Goal: Transaction & Acquisition: Purchase product/service

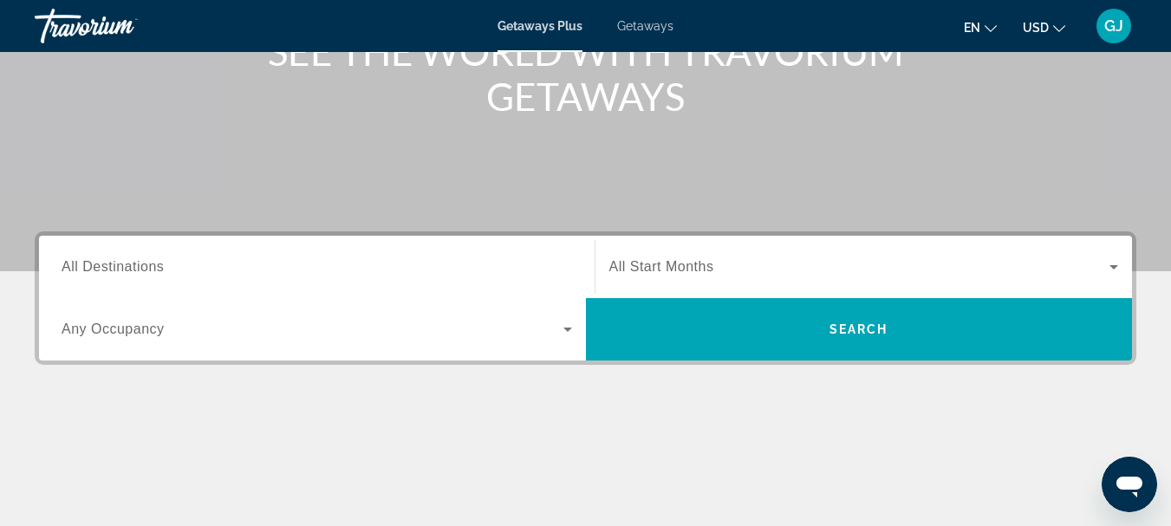
scroll to position [260, 0]
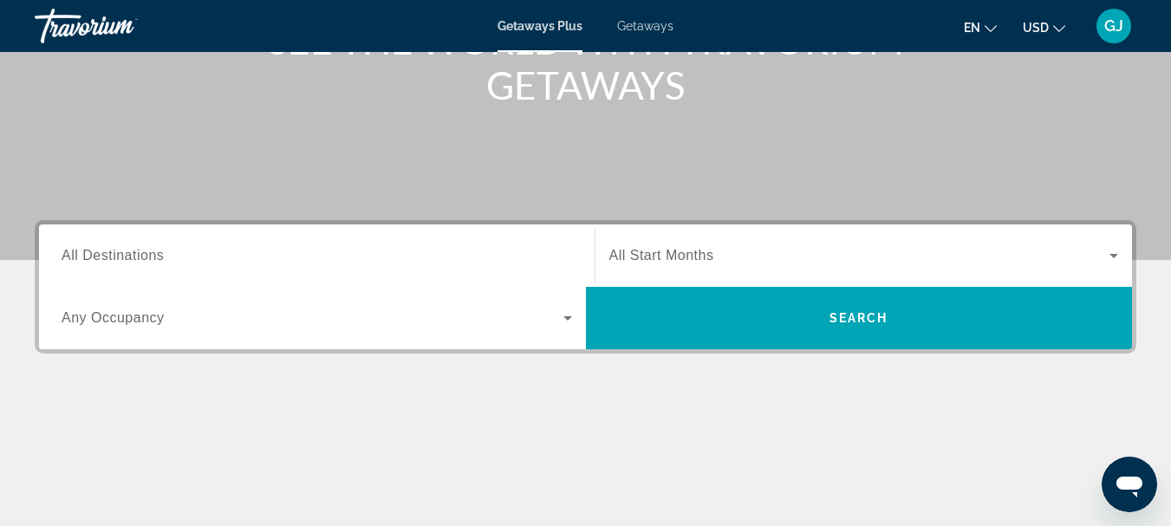
click at [113, 257] on span "All Destinations" at bounding box center [113, 255] width 102 height 15
click at [113, 257] on input "Destination All Destinations" at bounding box center [317, 256] width 511 height 21
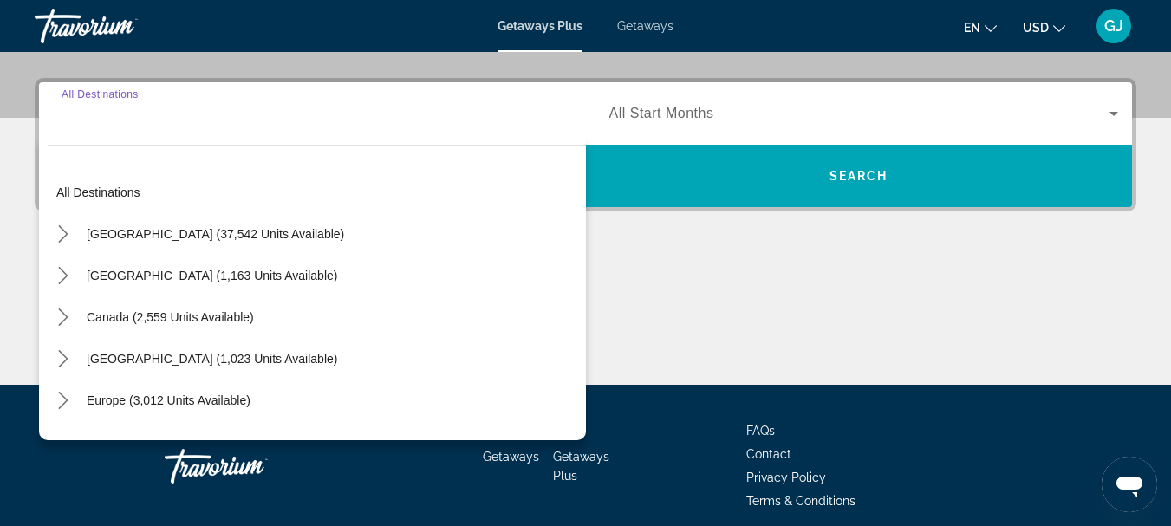
scroll to position [424, 0]
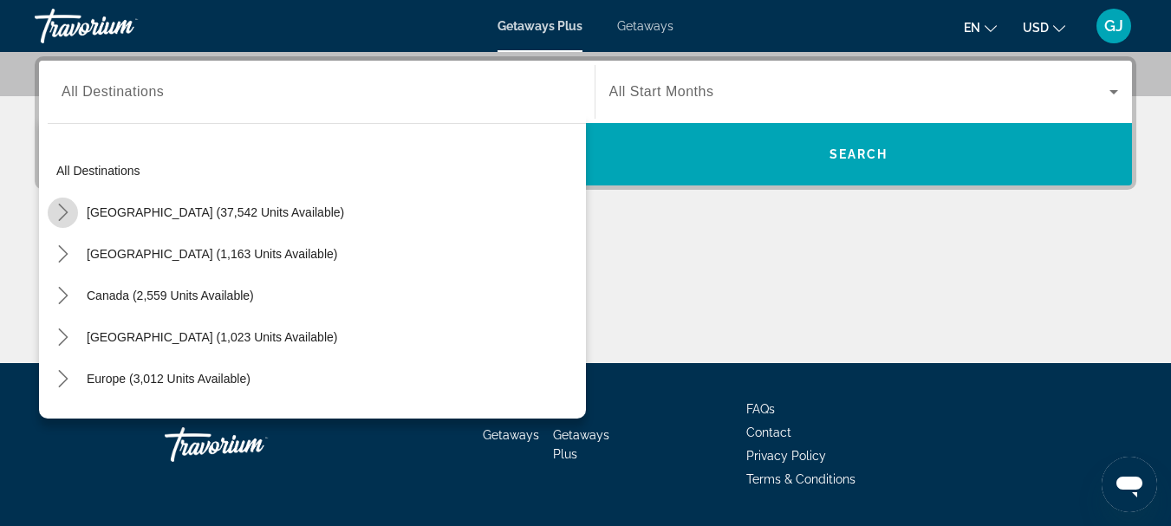
click at [65, 210] on icon "Toggle United States (37,542 units available) submenu" at bounding box center [63, 212] width 10 height 17
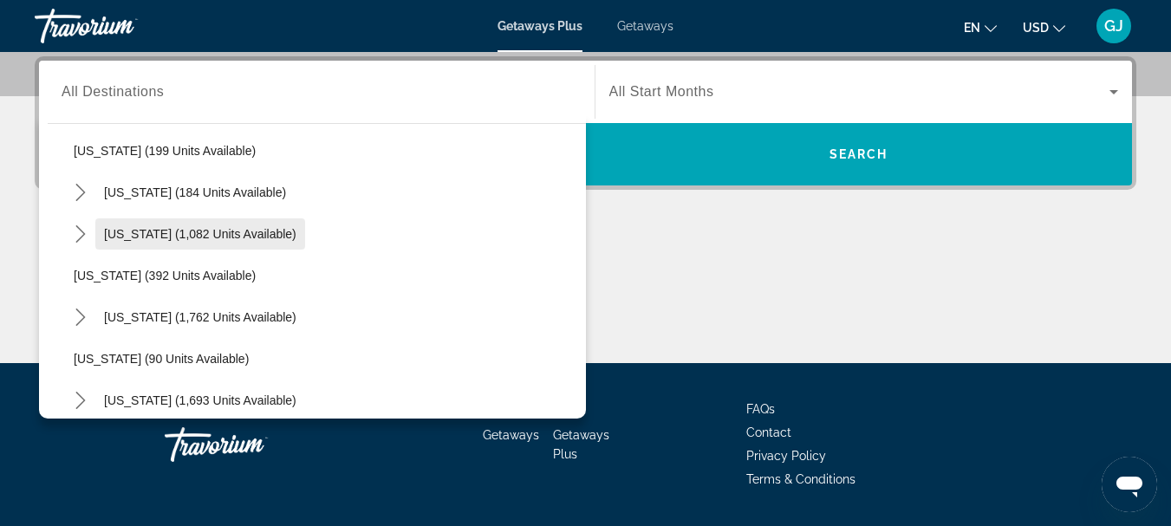
scroll to position [1091, 0]
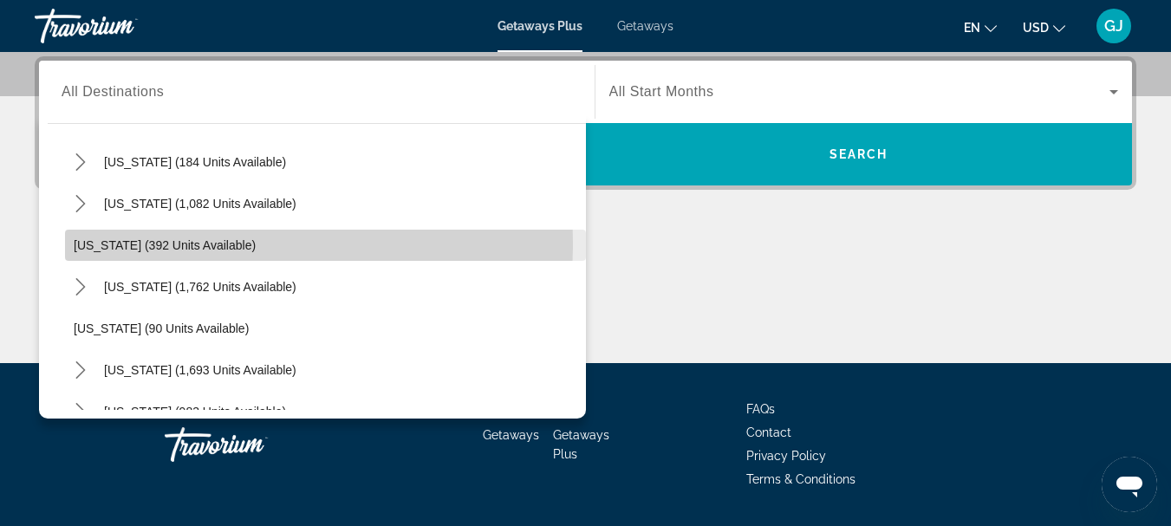
click at [101, 245] on span "[US_STATE] (392 units available)" at bounding box center [165, 245] width 182 height 14
type input "**********"
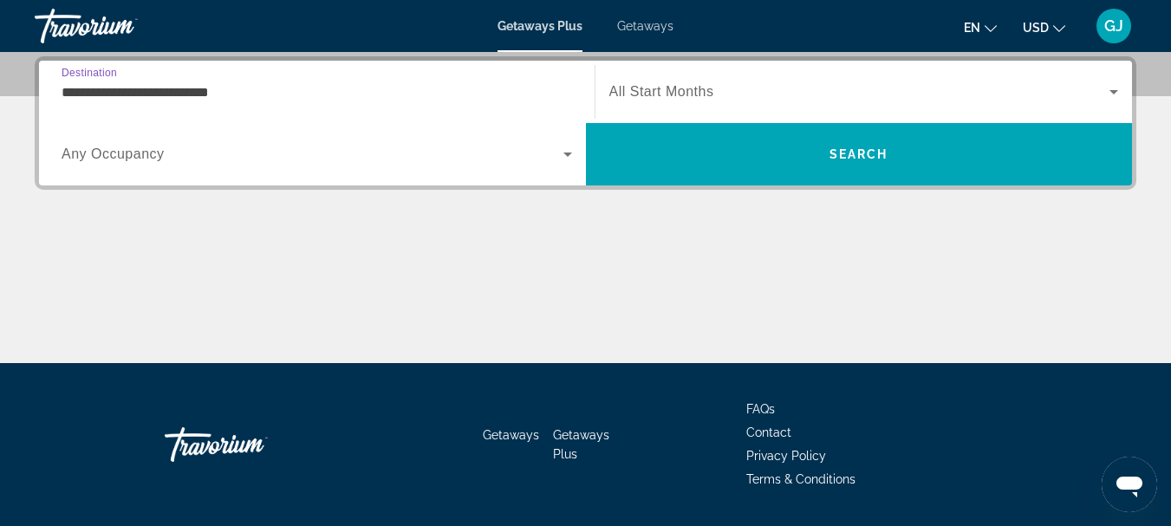
click at [153, 158] on span "Any Occupancy" at bounding box center [113, 154] width 103 height 15
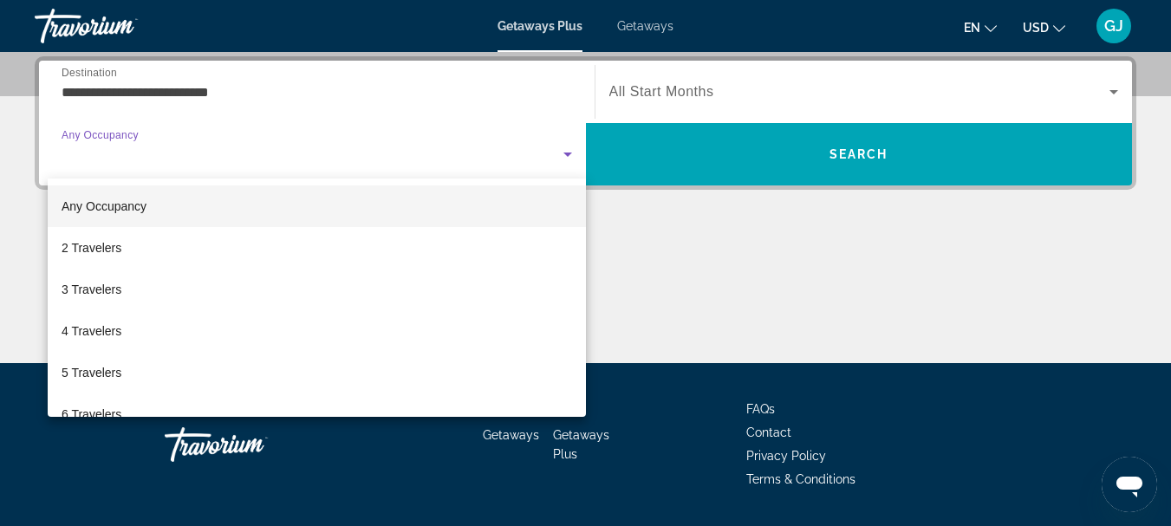
click at [459, 151] on div at bounding box center [585, 263] width 1171 height 526
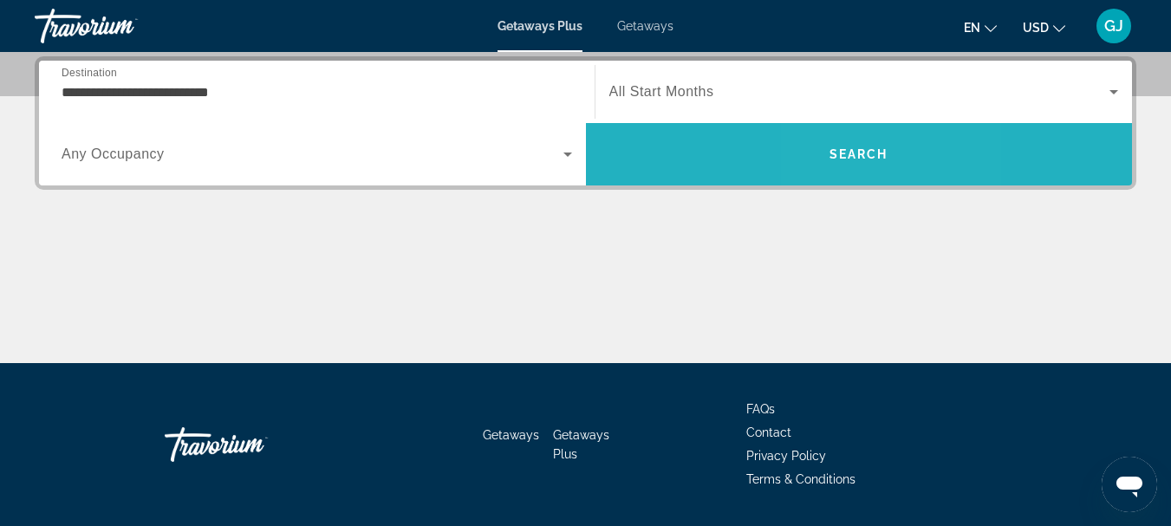
click at [847, 152] on span "Search" at bounding box center [859, 154] width 59 height 14
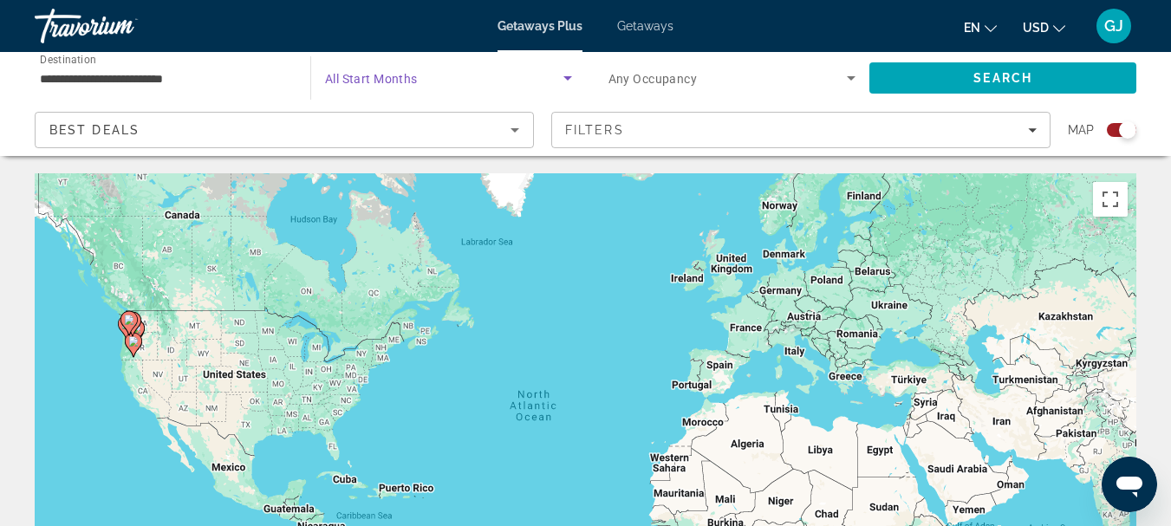
click at [449, 77] on span "Search widget" at bounding box center [444, 78] width 238 height 21
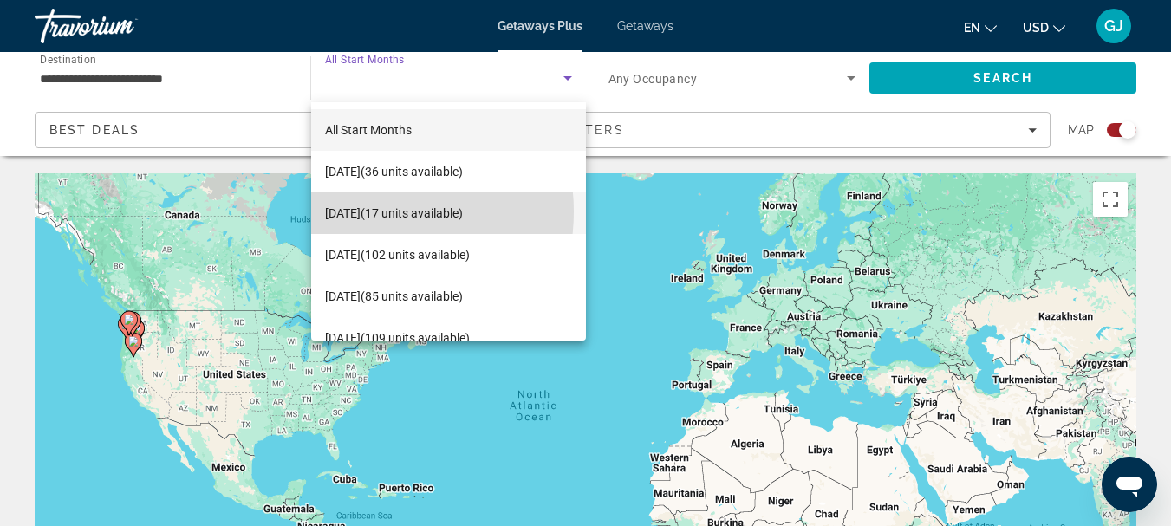
click at [365, 212] on span "[DATE] (17 units available)" at bounding box center [394, 213] width 138 height 21
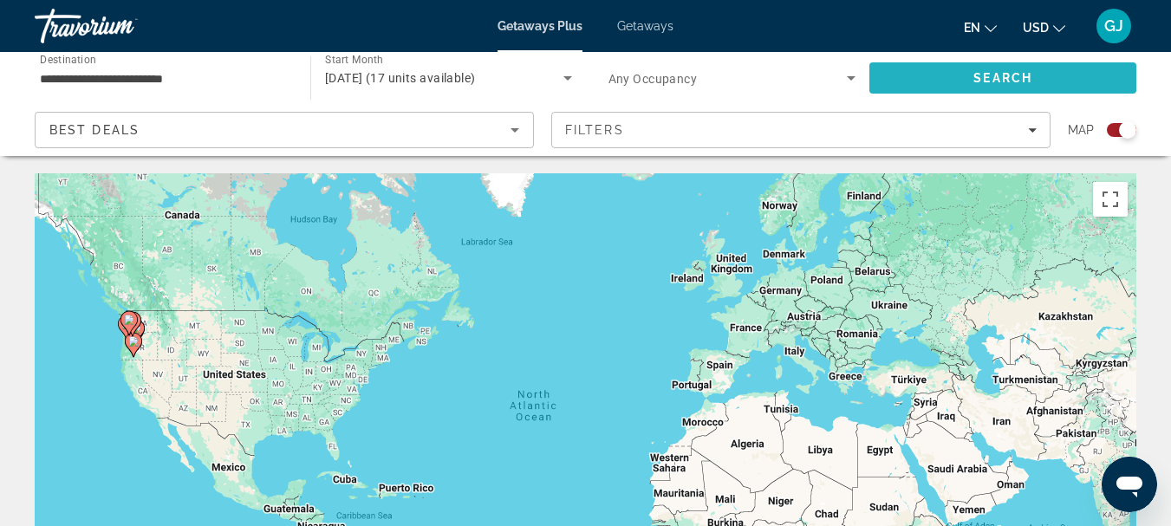
click at [968, 81] on span "Search" at bounding box center [1003, 78] width 267 height 42
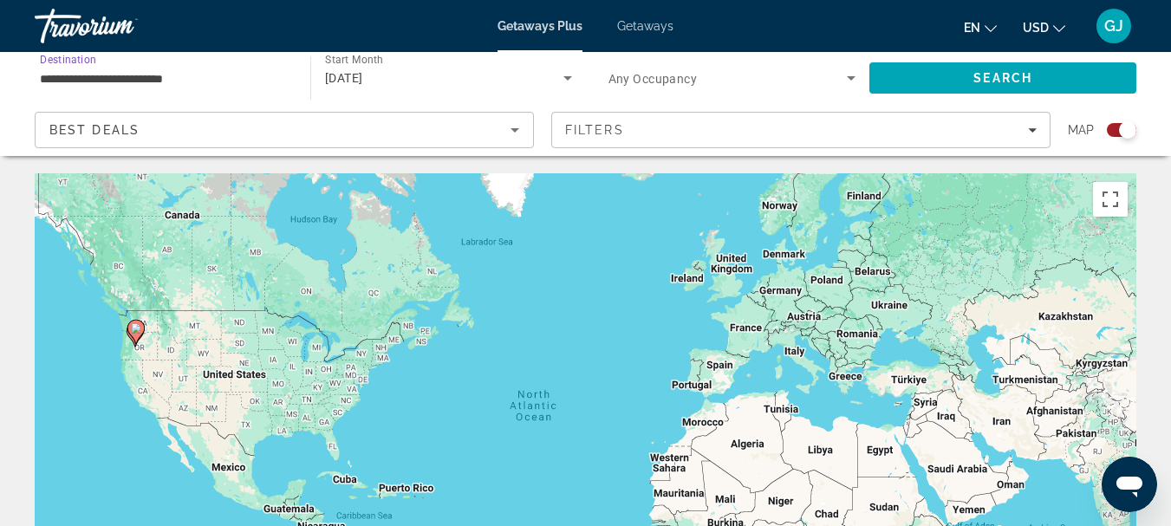
click at [51, 81] on input "**********" at bounding box center [164, 78] width 248 height 21
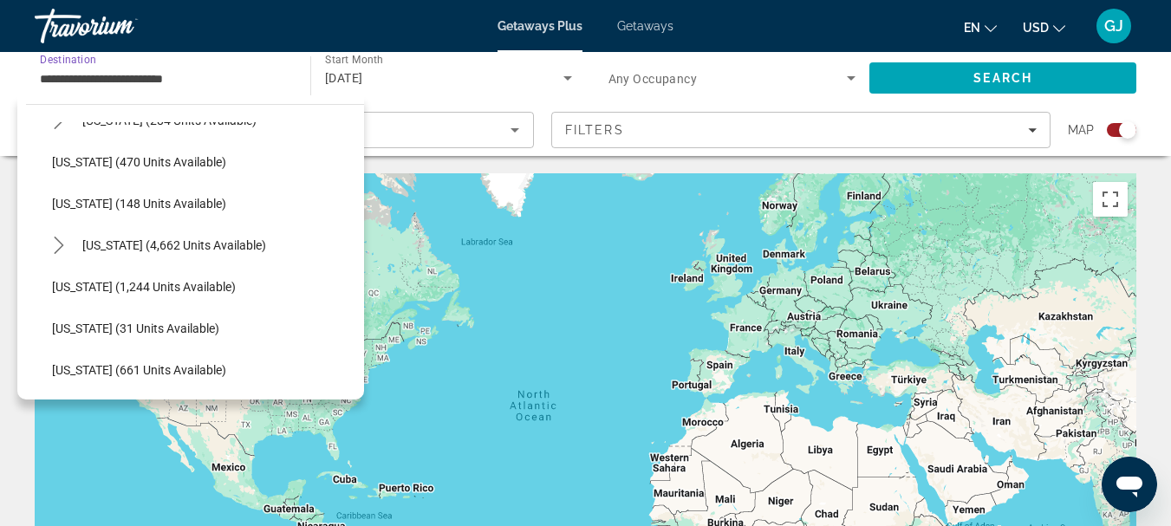
scroll to position [1407, 0]
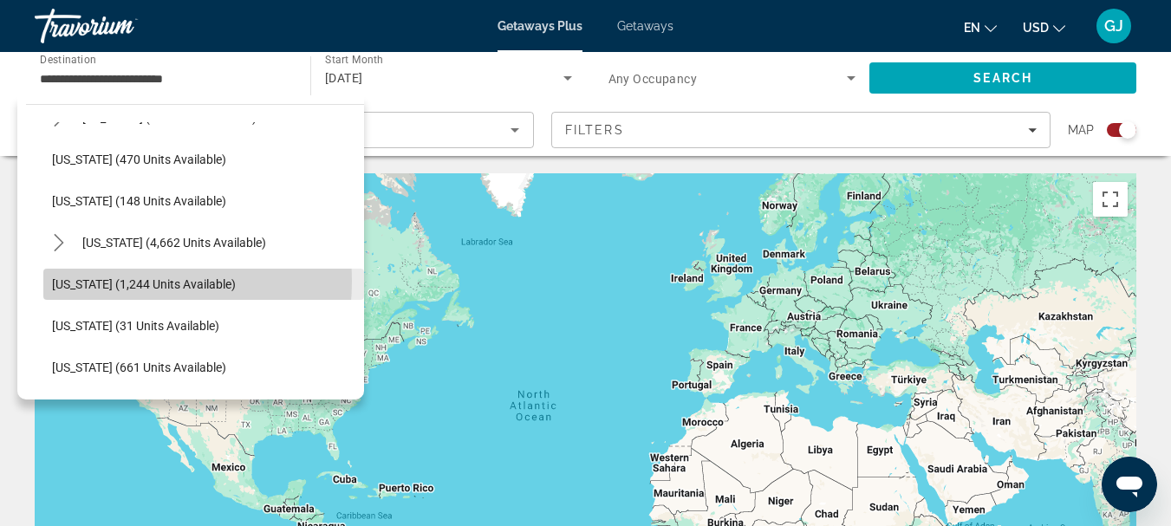
click at [86, 281] on span "[US_STATE] (1,244 units available)" at bounding box center [144, 284] width 184 height 14
type input "**********"
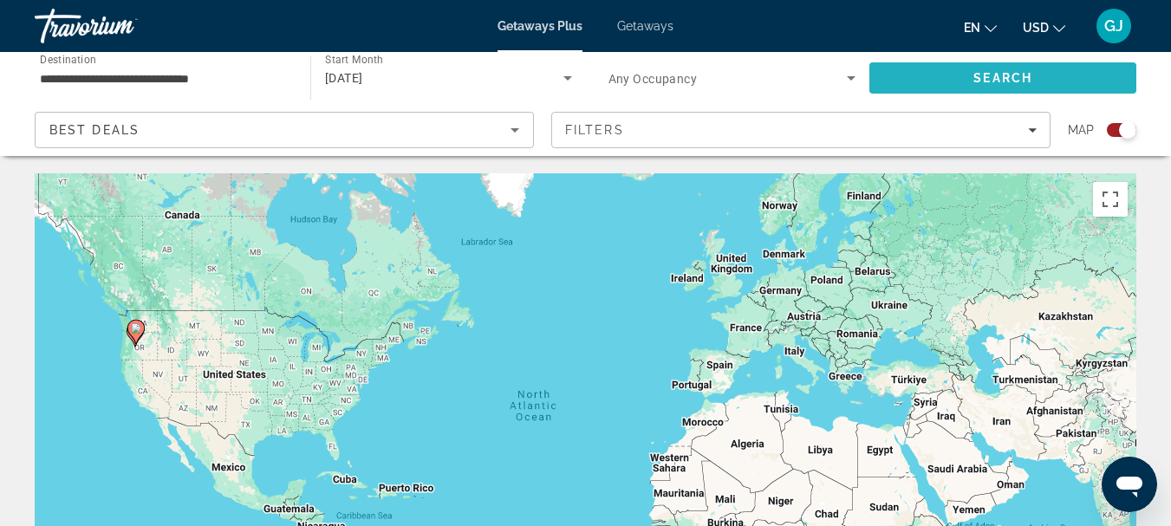
click at [1020, 73] on span "Search" at bounding box center [1003, 78] width 59 height 14
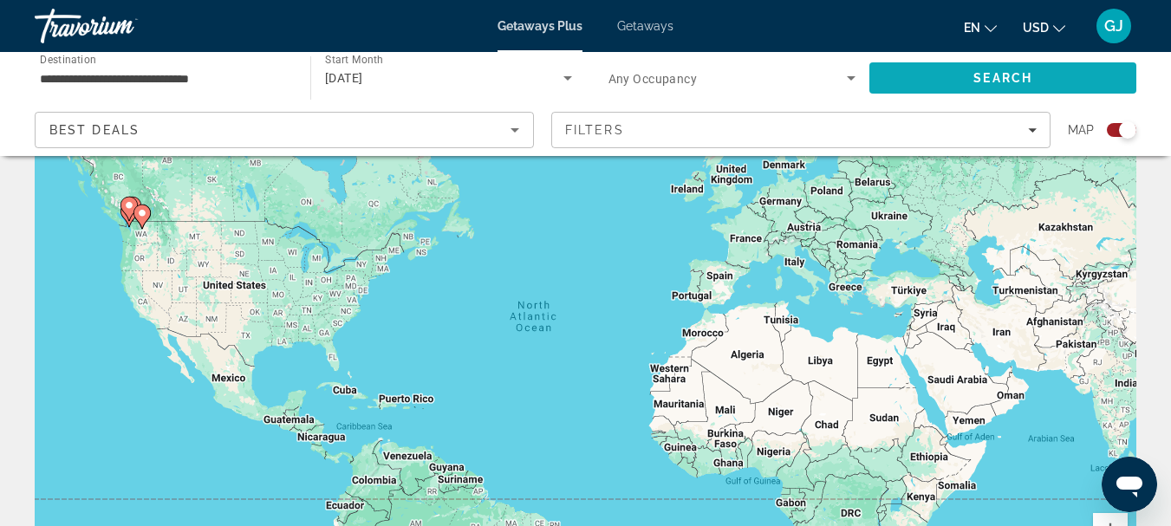
scroll to position [87, 0]
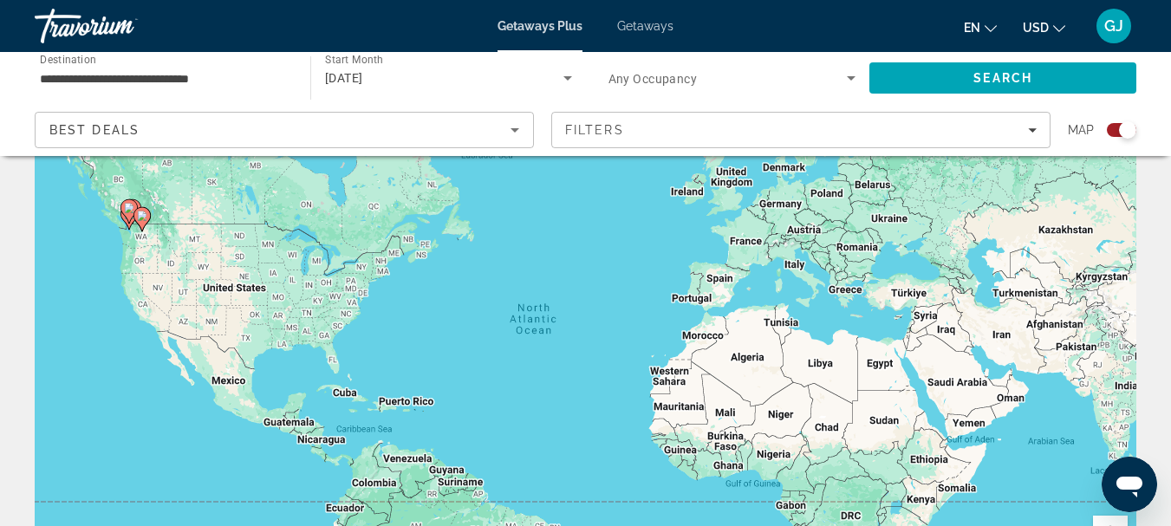
click at [642, 30] on span "Getaways" at bounding box center [645, 26] width 56 height 14
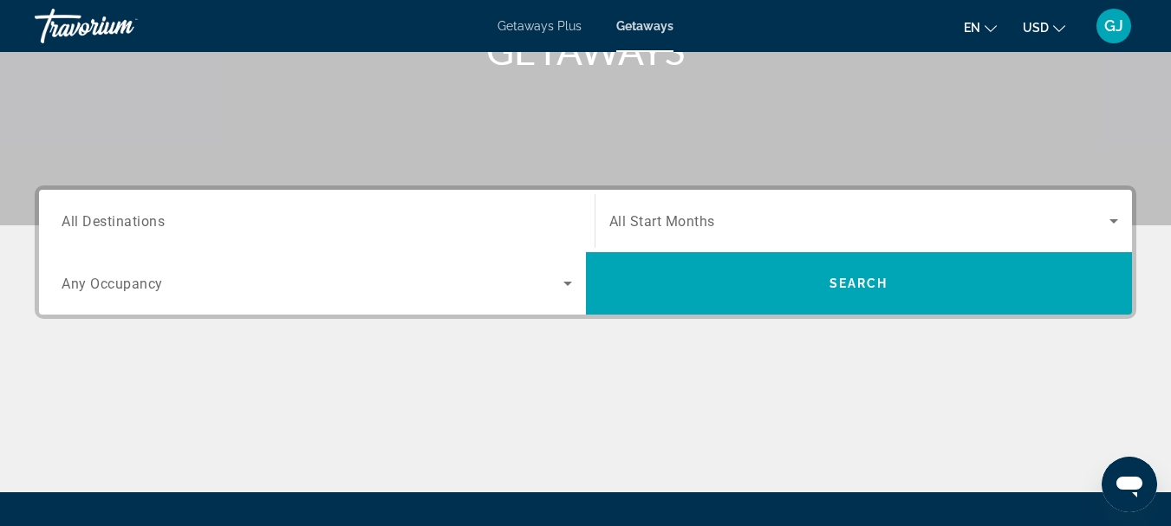
scroll to position [347, 0]
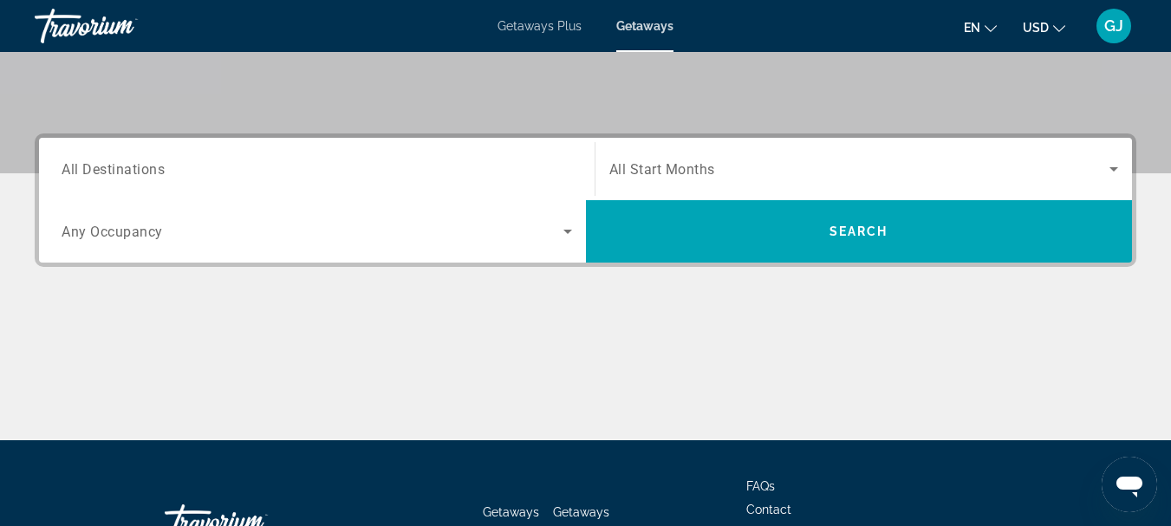
click at [70, 170] on span "All Destinations" at bounding box center [113, 168] width 103 height 16
click at [70, 170] on input "Destination All Destinations" at bounding box center [317, 170] width 511 height 21
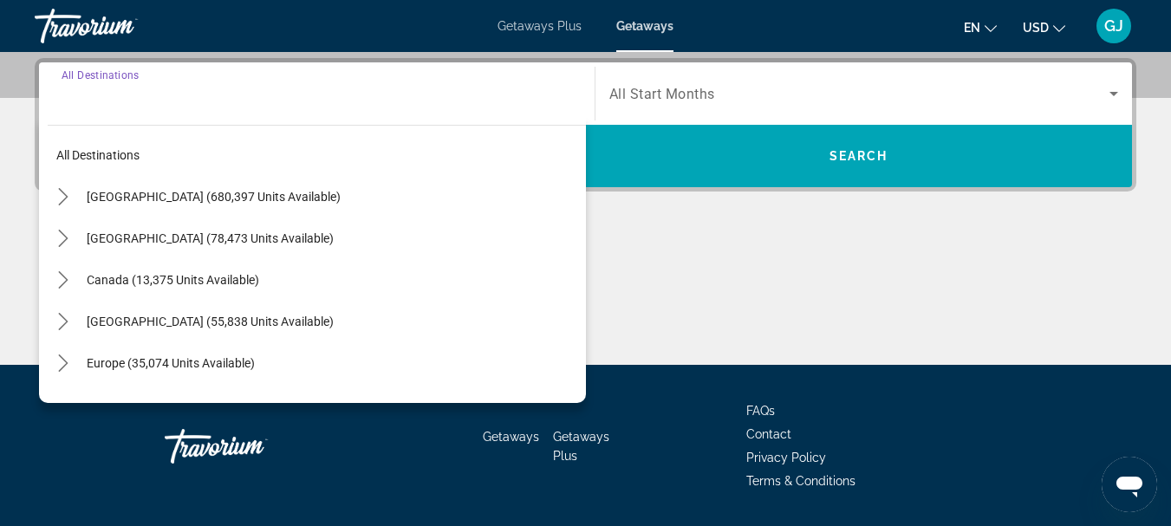
scroll to position [424, 0]
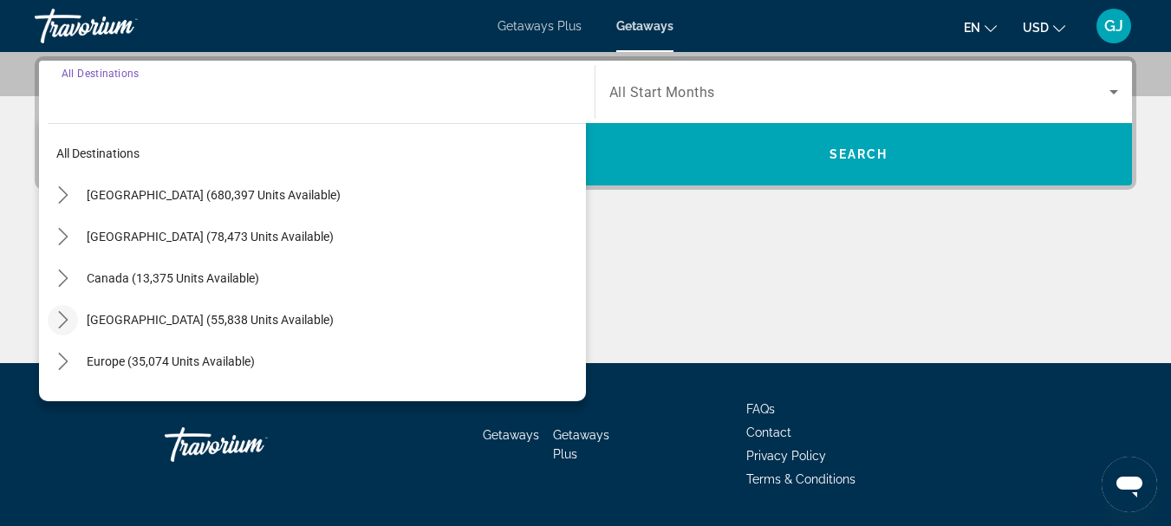
click at [62, 316] on icon "Toggle Caribbean & Atlantic Islands (55,838 units available) submenu" at bounding box center [63, 319] width 17 height 17
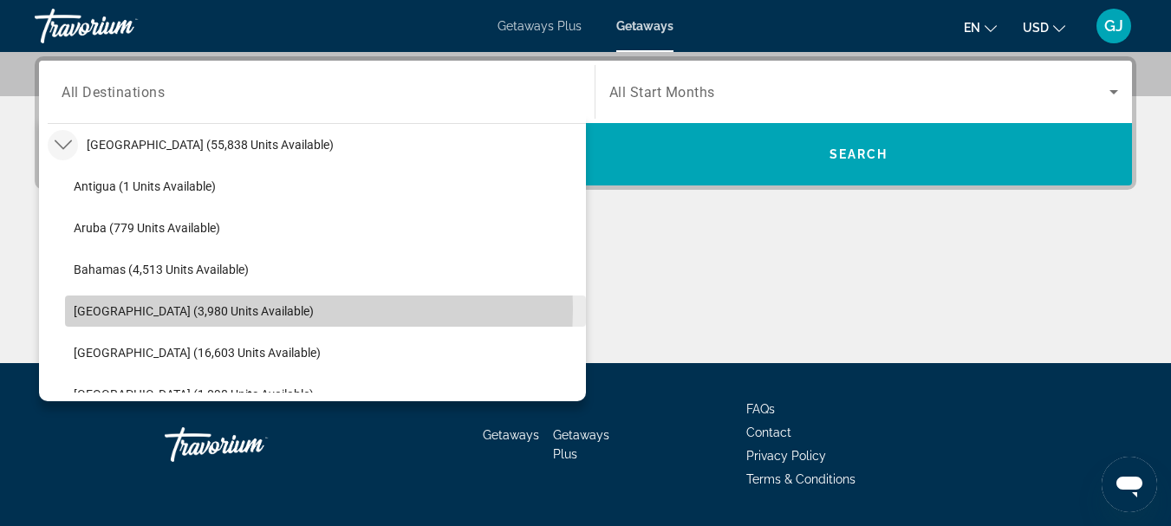
click at [177, 309] on span "[GEOGRAPHIC_DATA] (3,980 units available)" at bounding box center [194, 311] width 240 height 14
type input "**********"
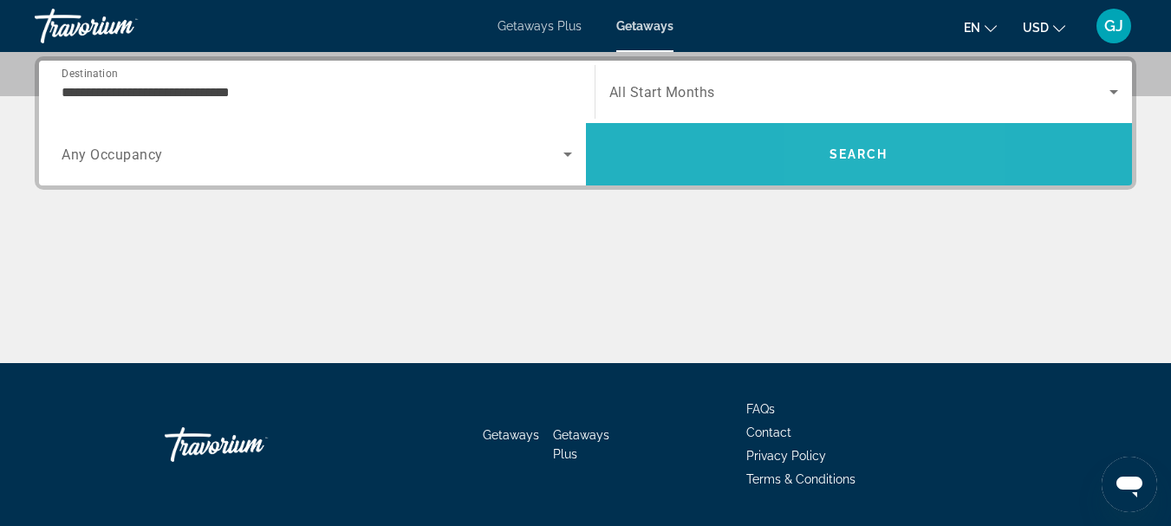
click at [849, 151] on span "Search" at bounding box center [859, 154] width 59 height 14
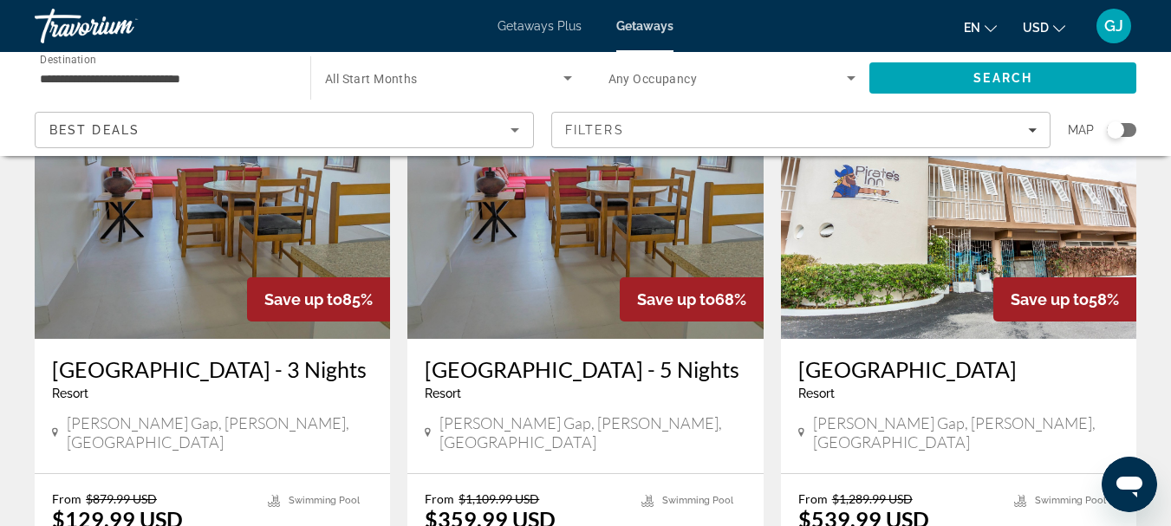
scroll to position [173, 0]
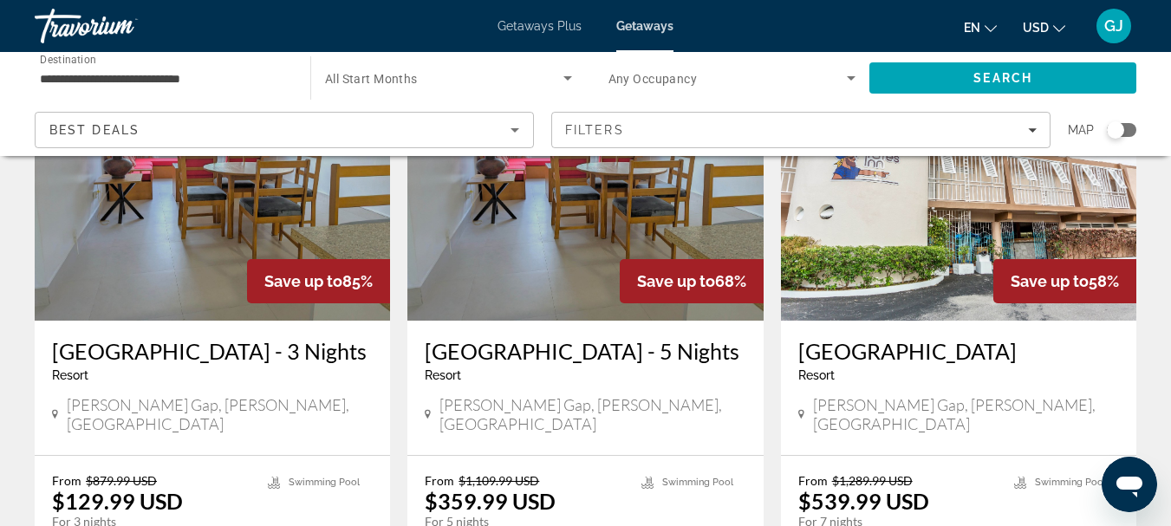
click at [207, 353] on h3 "[GEOGRAPHIC_DATA] - 3 Nights" at bounding box center [212, 351] width 321 height 26
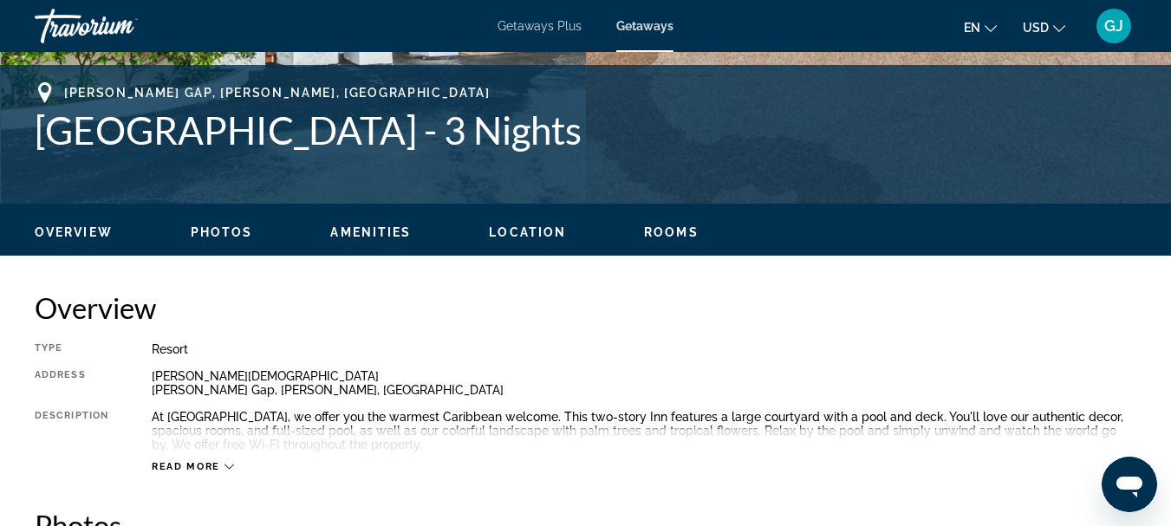
scroll to position [780, 0]
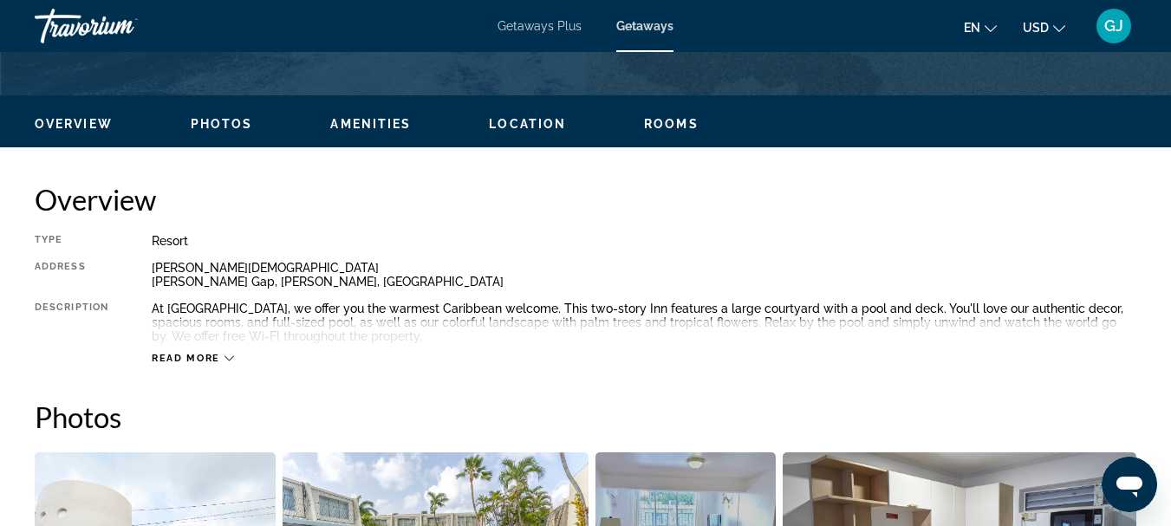
click at [232, 362] on icon "Main content" at bounding box center [230, 359] width 10 height 10
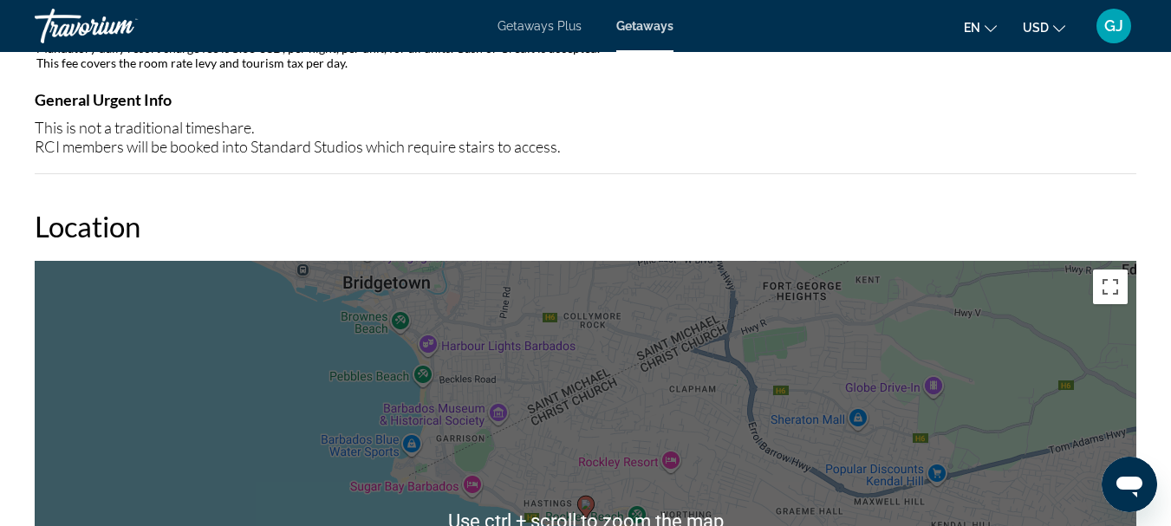
scroll to position [1994, 0]
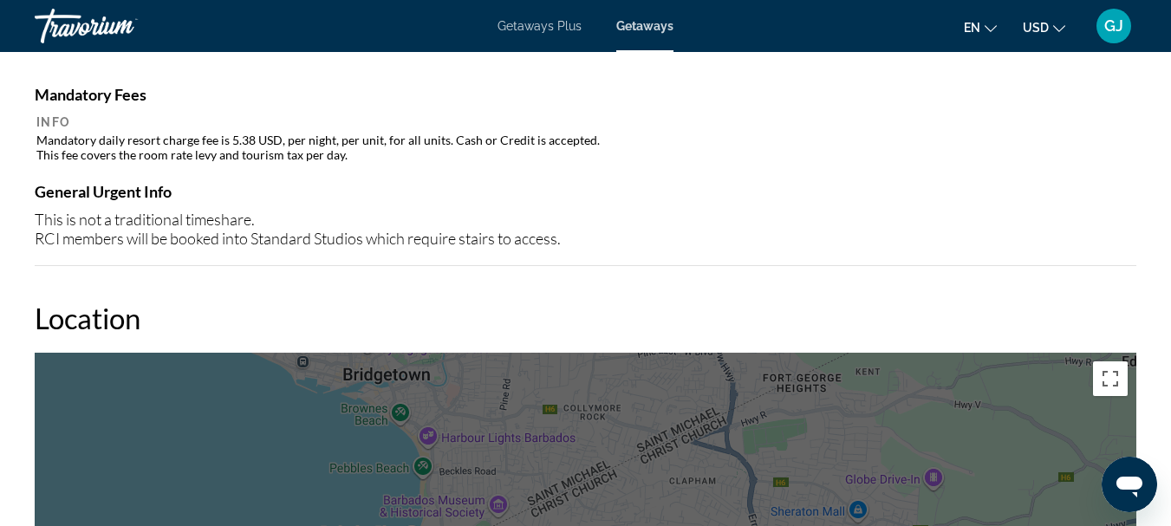
scroll to position [1907, 0]
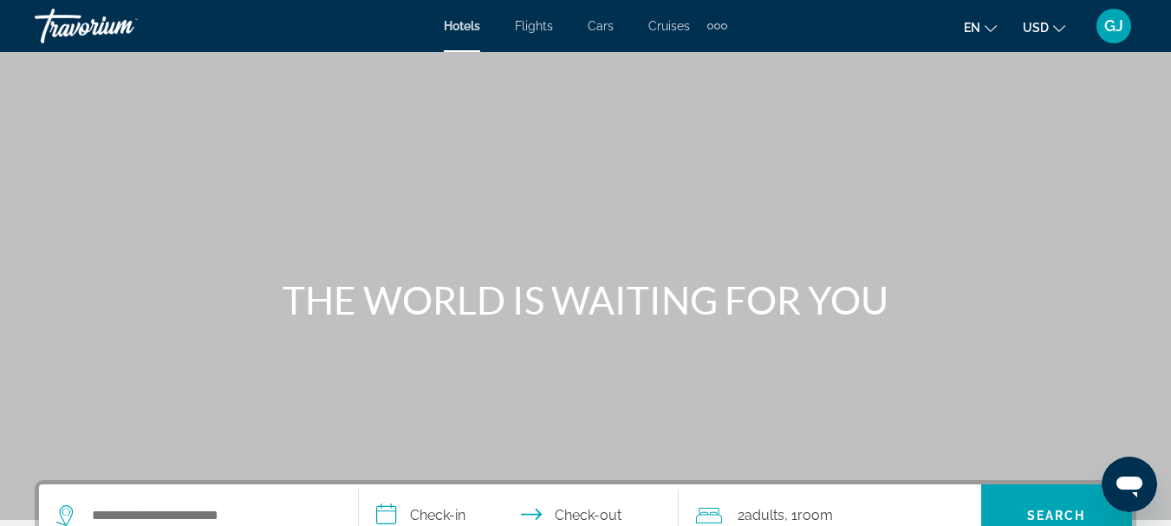
scroll to position [87, 0]
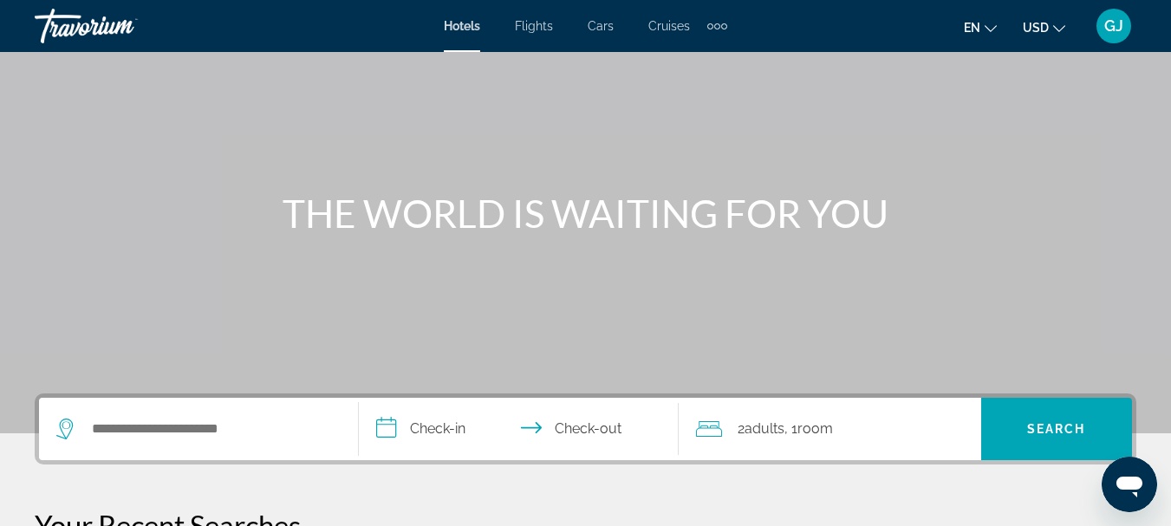
click at [538, 25] on span "Flights" at bounding box center [534, 26] width 38 height 14
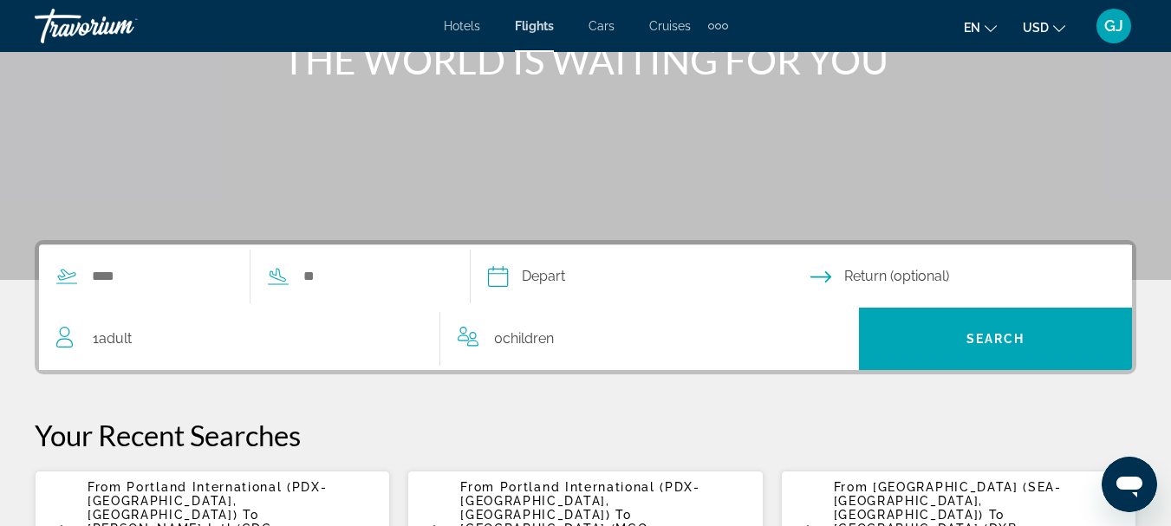
scroll to position [260, 0]
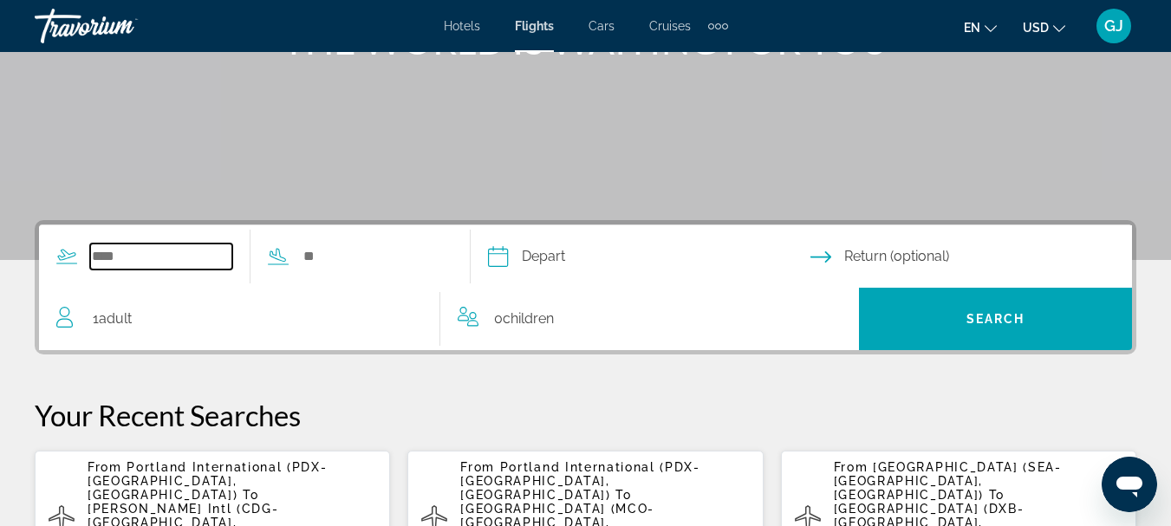
click at [96, 254] on input "Search widget" at bounding box center [161, 257] width 142 height 26
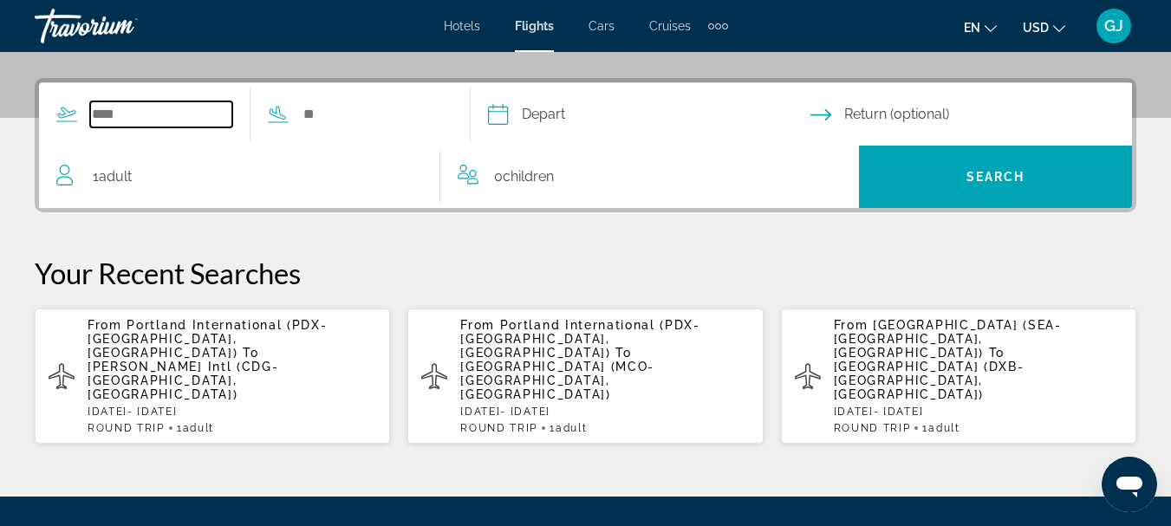
scroll to position [424, 0]
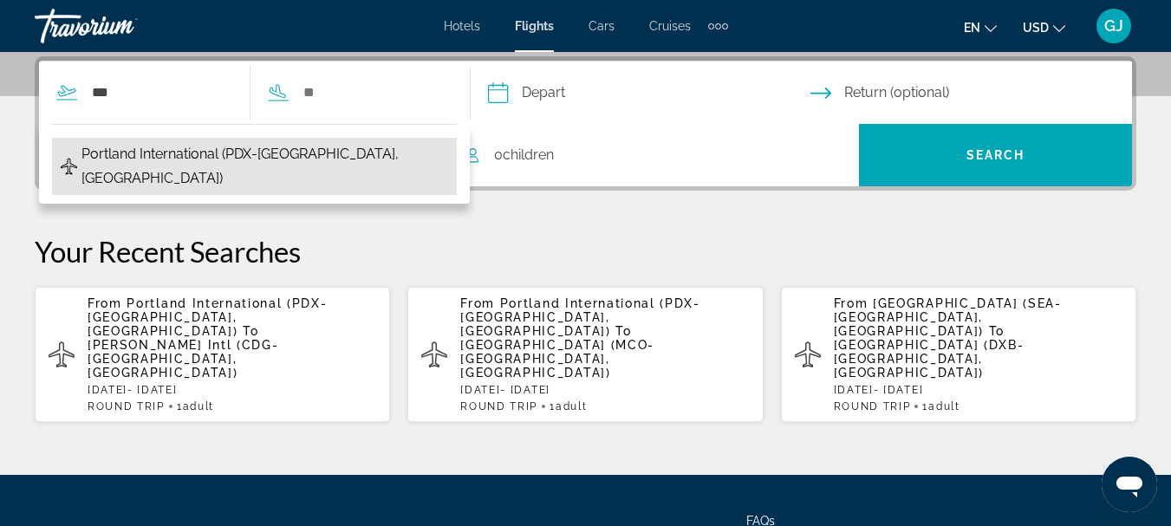
click at [173, 154] on span "Portland International (PDX-[GEOGRAPHIC_DATA], [GEOGRAPHIC_DATA])" at bounding box center [264, 166] width 367 height 49
type input "**********"
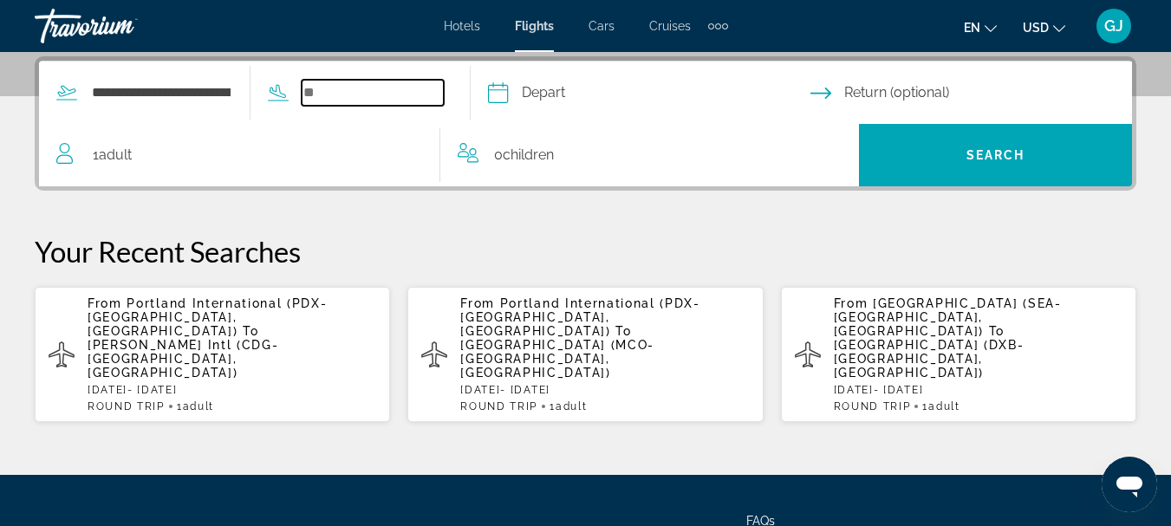
click at [331, 93] on input "Search widget" at bounding box center [373, 93] width 142 height 26
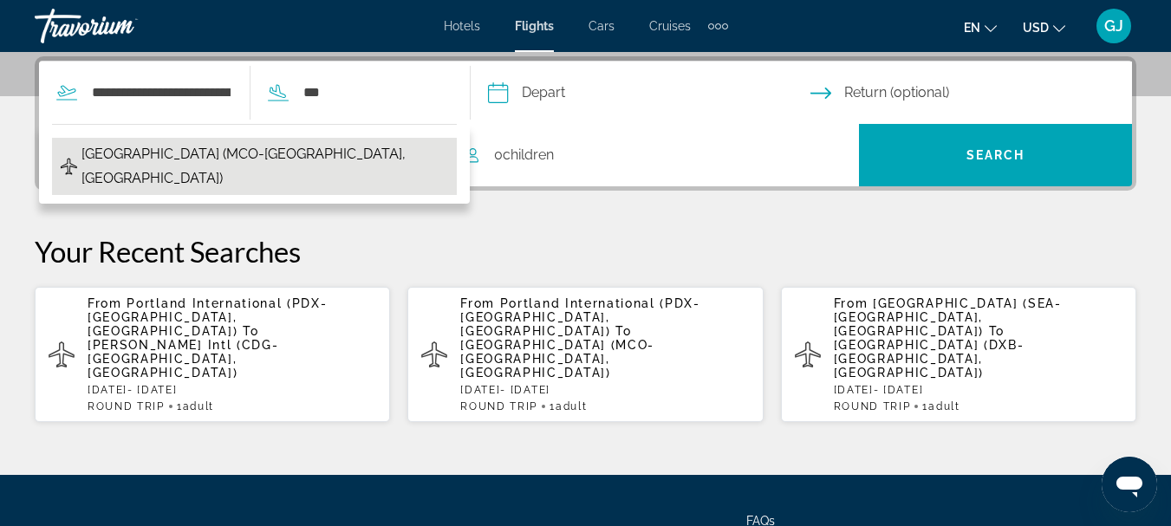
click at [112, 144] on span "[GEOGRAPHIC_DATA] (MCO-[GEOGRAPHIC_DATA], [GEOGRAPHIC_DATA])" at bounding box center [264, 166] width 367 height 49
type input "**********"
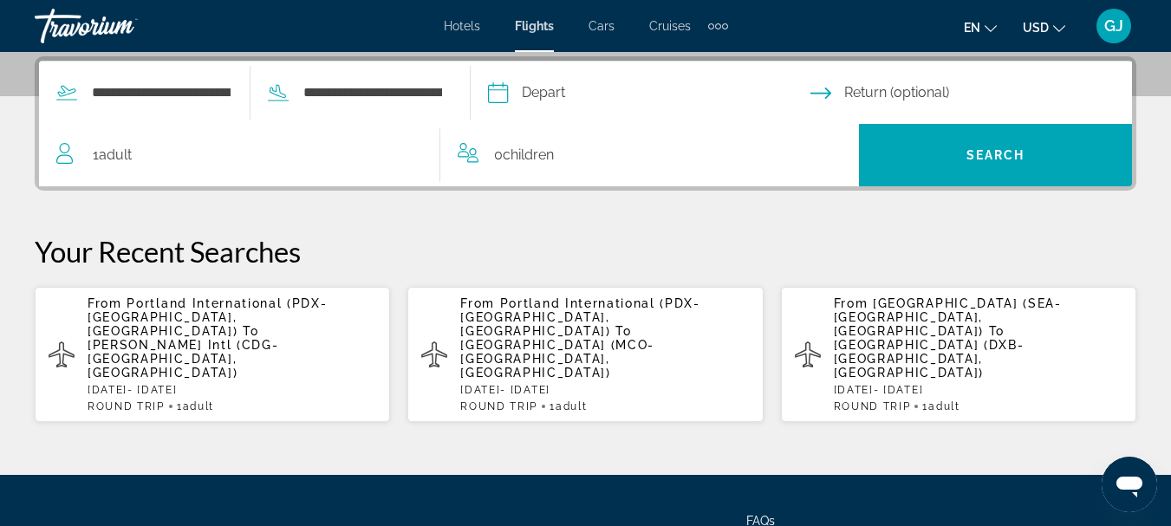
click at [538, 94] on input "Depart date" at bounding box center [648, 96] width 329 height 68
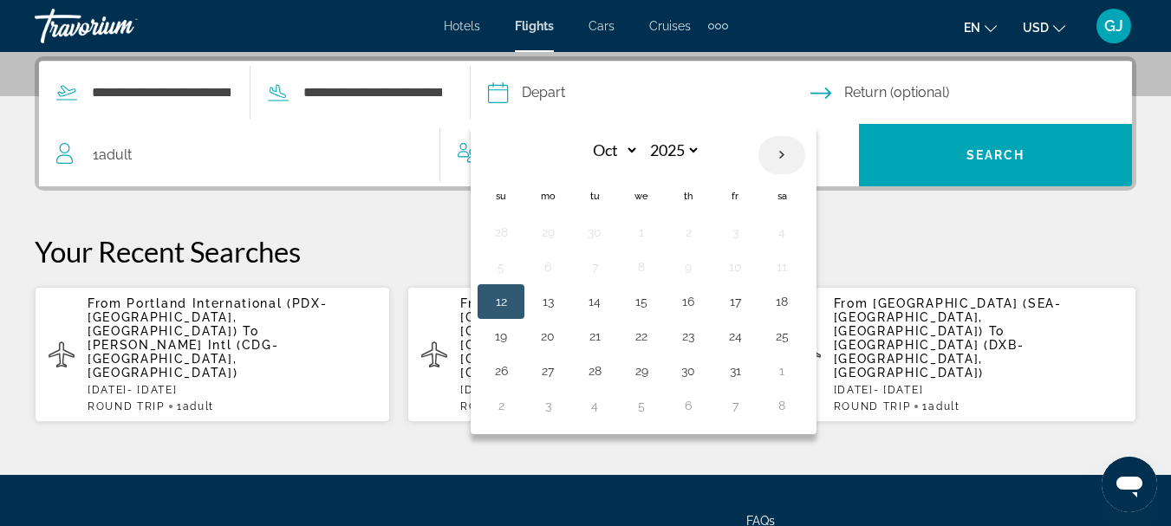
click at [805, 166] on th "Next month" at bounding box center [782, 155] width 47 height 38
select select "*"
select select "****"
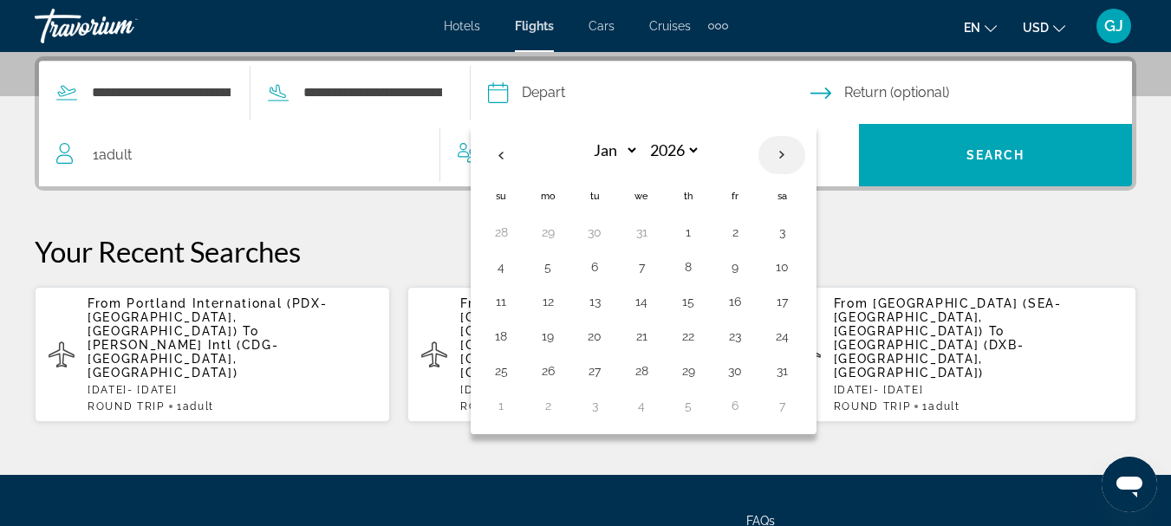
click at [805, 166] on th "Next month" at bounding box center [782, 155] width 47 height 38
click at [525, 163] on th "Previous month" at bounding box center [501, 155] width 47 height 38
select select "*"
click at [702, 372] on button "26" at bounding box center [688, 371] width 28 height 24
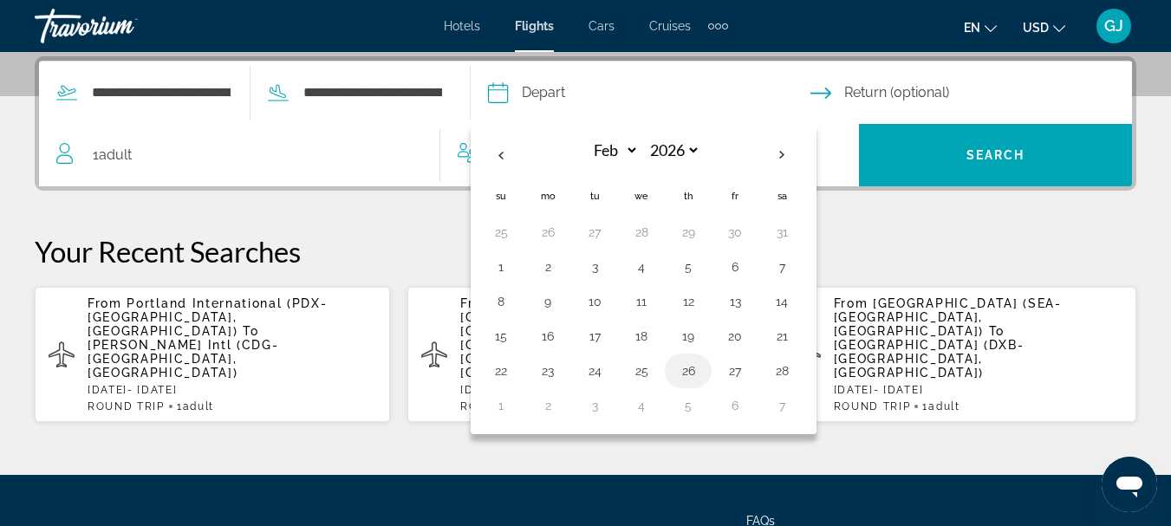
type input "**********"
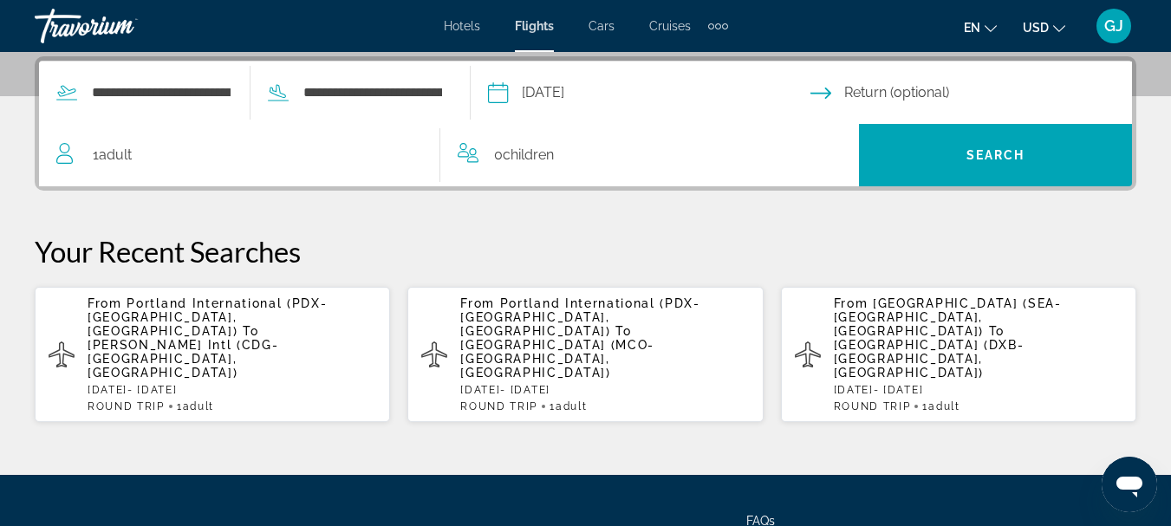
click at [725, 372] on app-flights-recent-search "From Portland International (PDX-Portland, US) To Orlando Intl Airport (MCO-Orl…" at bounding box center [584, 354] width 355 height 135
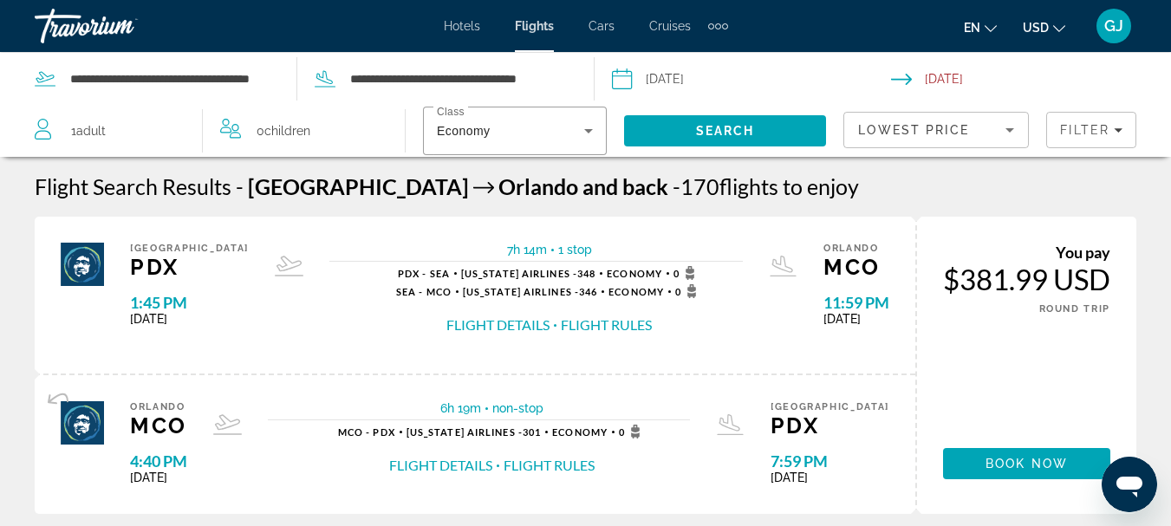
click at [650, 77] on input "Depart date: Feb 27, 2026" at bounding box center [751, 81] width 287 height 57
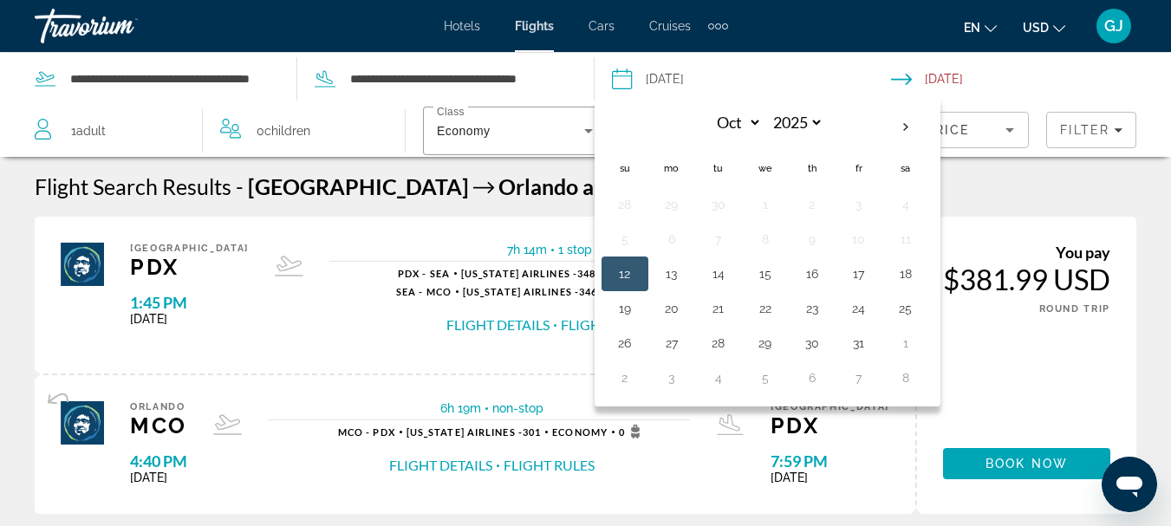
click at [650, 77] on input "Depart date: Feb 27, 2026" at bounding box center [751, 81] width 287 height 57
click at [910, 128] on th "Next month" at bounding box center [906, 127] width 47 height 38
select select "*"
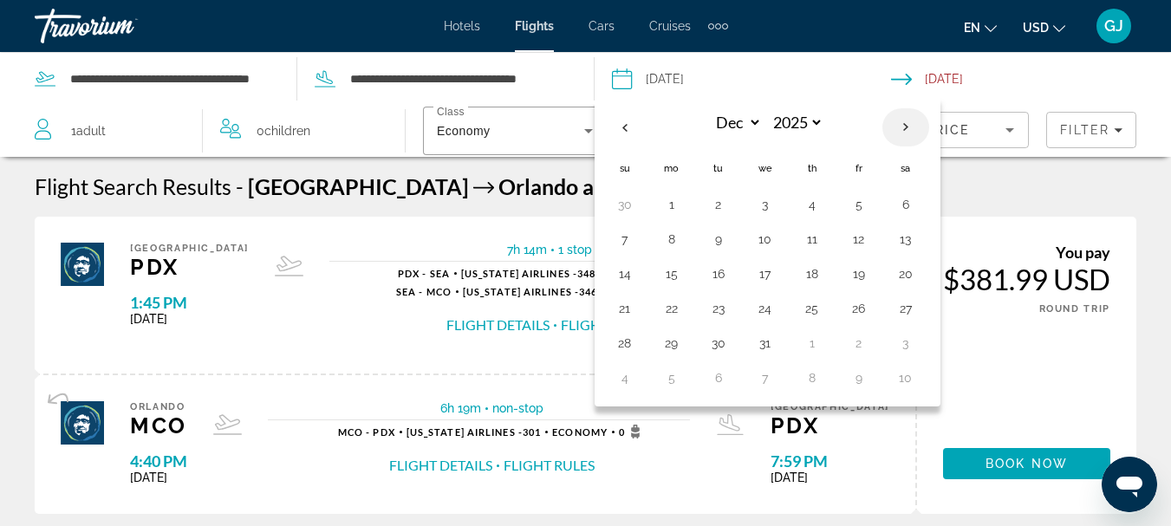
select select "****"
click at [910, 128] on th "Next month" at bounding box center [906, 127] width 47 height 38
select select "*"
click at [814, 346] on button "26" at bounding box center [812, 343] width 28 height 24
type input "**********"
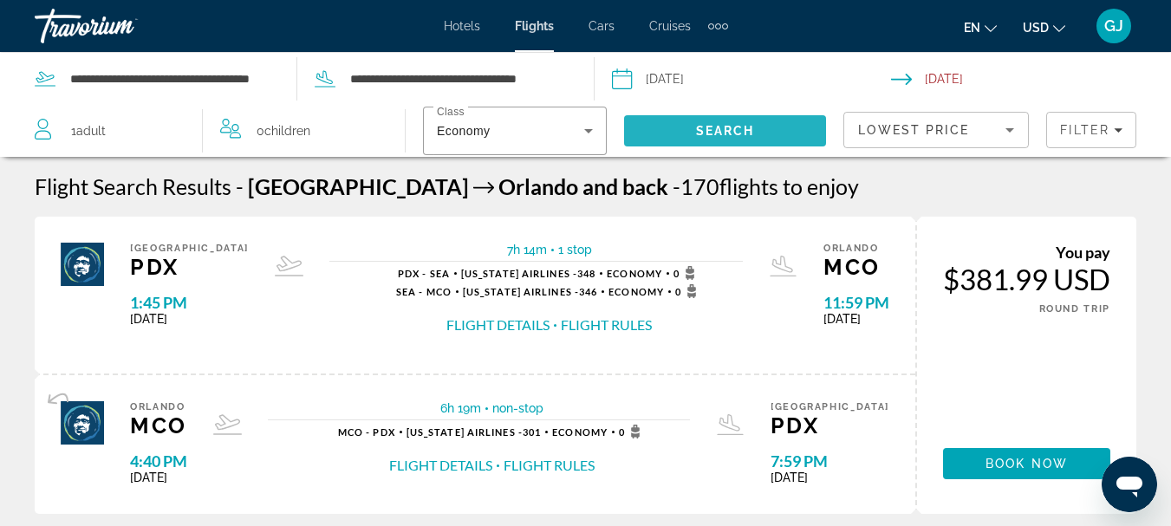
click at [731, 134] on span "Search" at bounding box center [725, 131] width 59 height 14
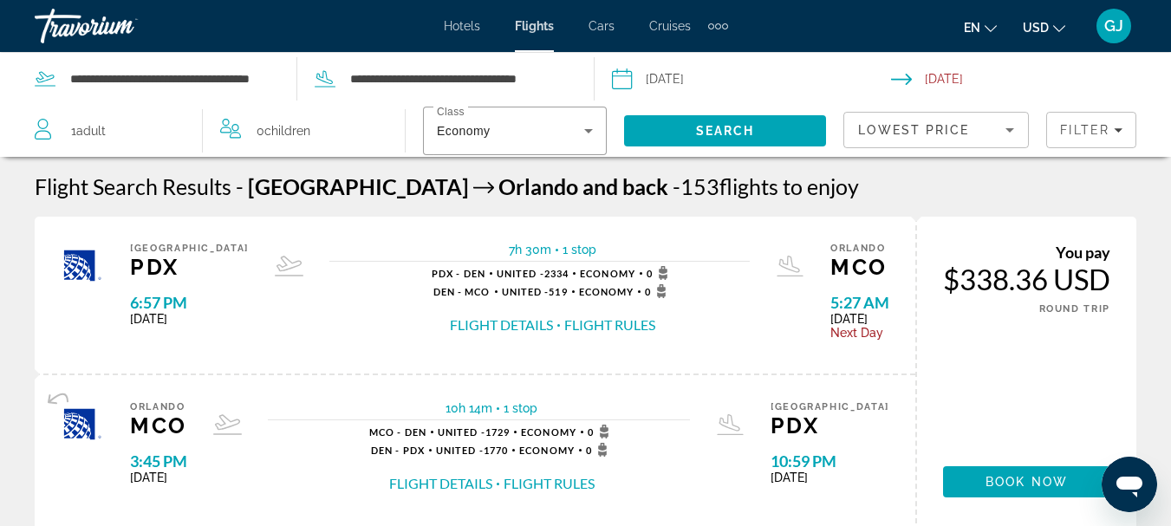
click at [485, 331] on button "Flight Details" at bounding box center [501, 325] width 103 height 19
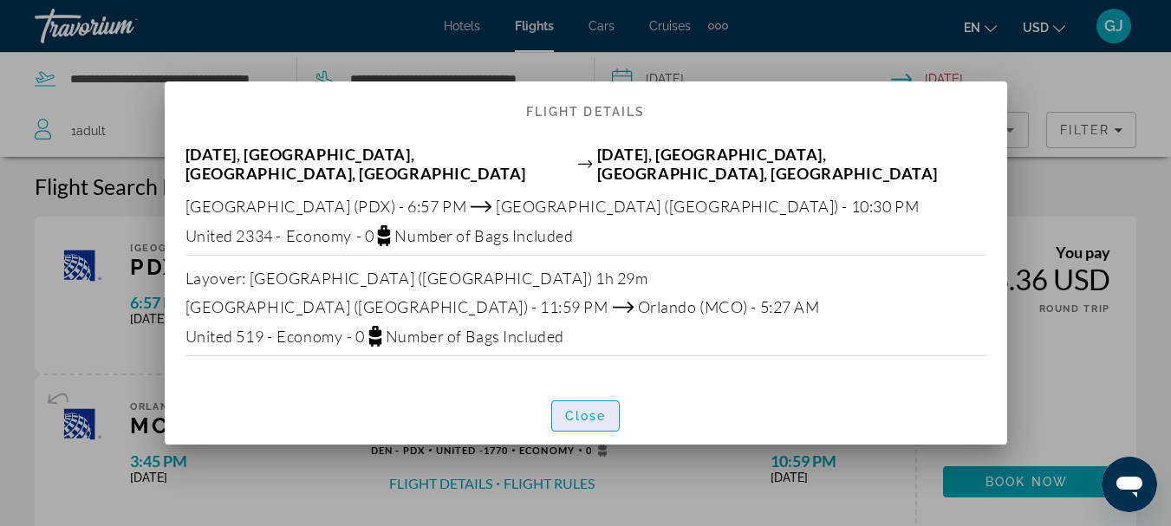
click at [589, 425] on span "button" at bounding box center [586, 416] width 68 height 42
